Goal: Task Accomplishment & Management: Complete application form

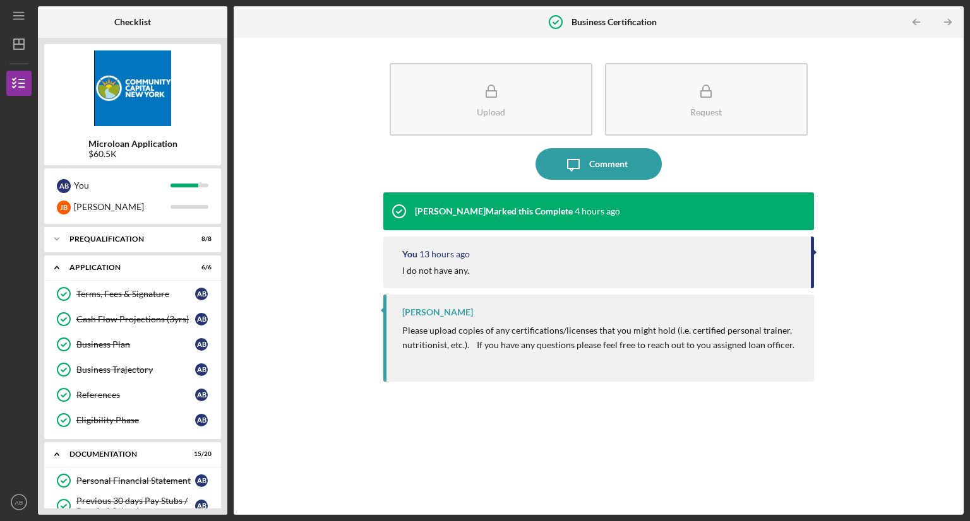
scroll to position [505, 0]
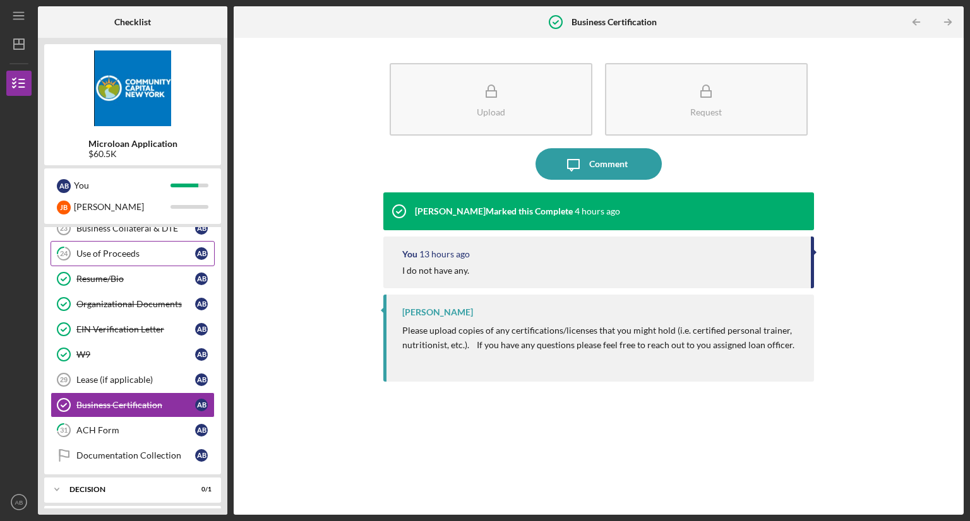
click at [167, 251] on div "Use of Proceeds" at bounding box center [135, 254] width 119 height 10
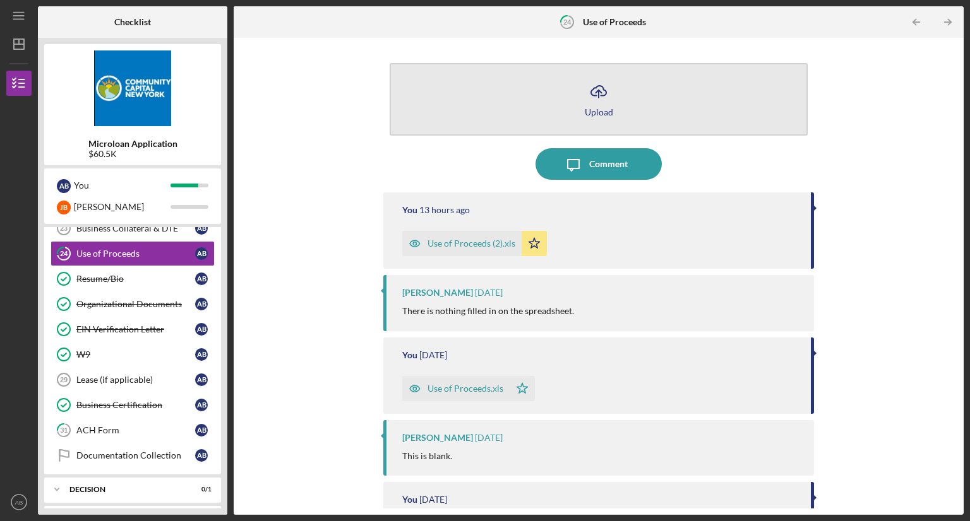
click at [525, 111] on button "Icon/Upload Upload" at bounding box center [599, 99] width 418 height 73
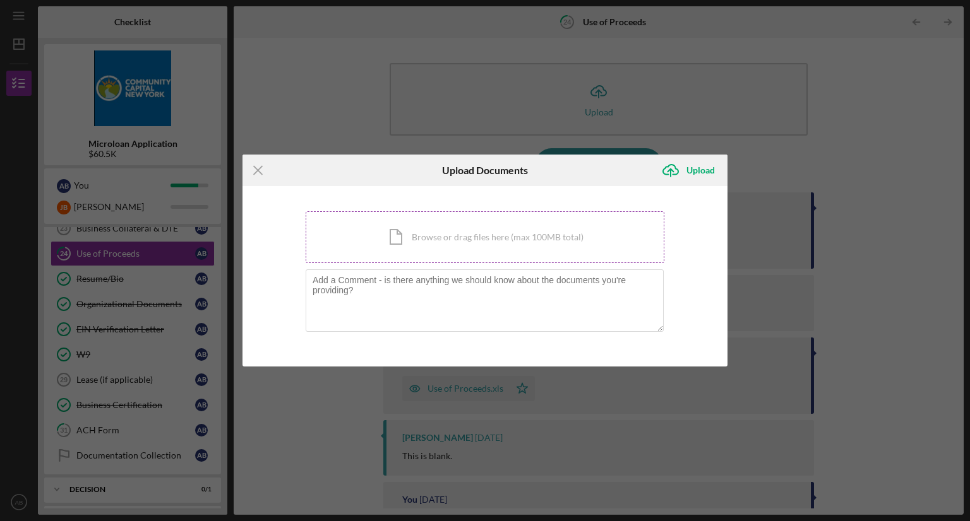
click at [429, 234] on div "Icon/Document Browse or drag files here (max 100MB total) Tap to choose files o…" at bounding box center [485, 237] width 359 height 52
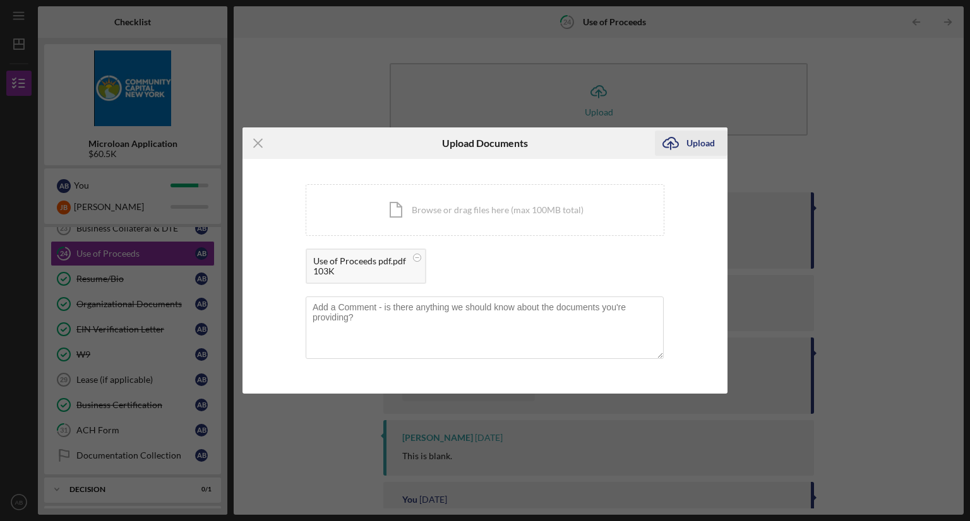
click at [711, 146] on div "Upload" at bounding box center [700, 143] width 28 height 25
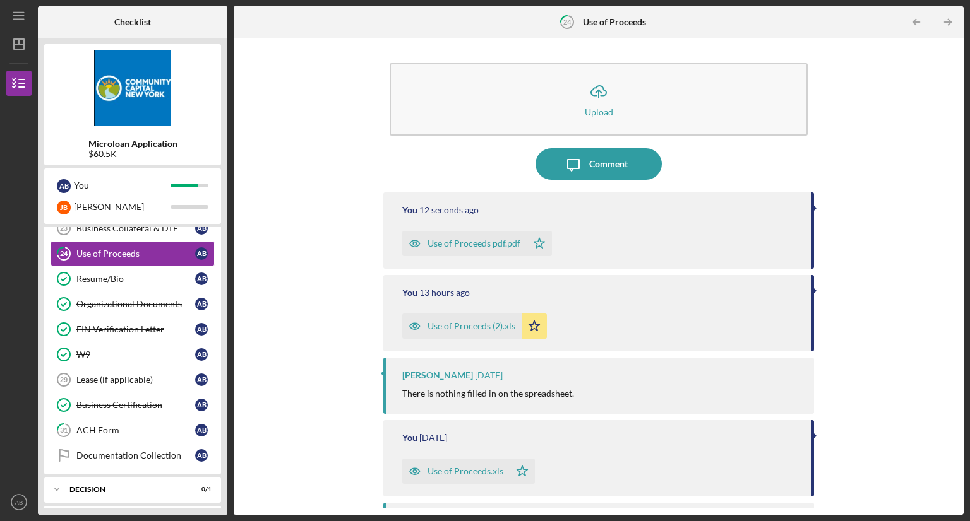
click at [711, 146] on div "Icon/Upload Upload" at bounding box center [598, 103] width 431 height 92
